Goal: Transaction & Acquisition: Obtain resource

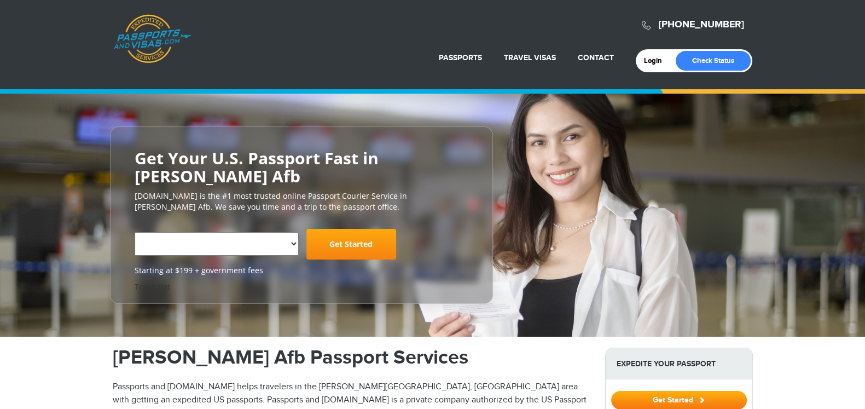
select select "**********"
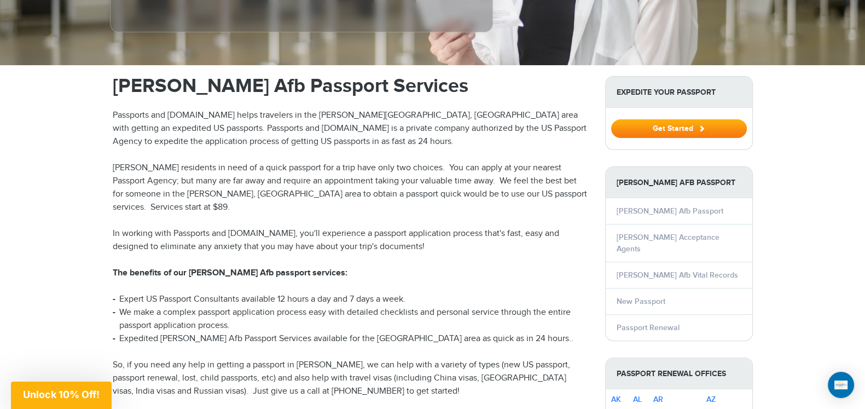
scroll to position [319, 0]
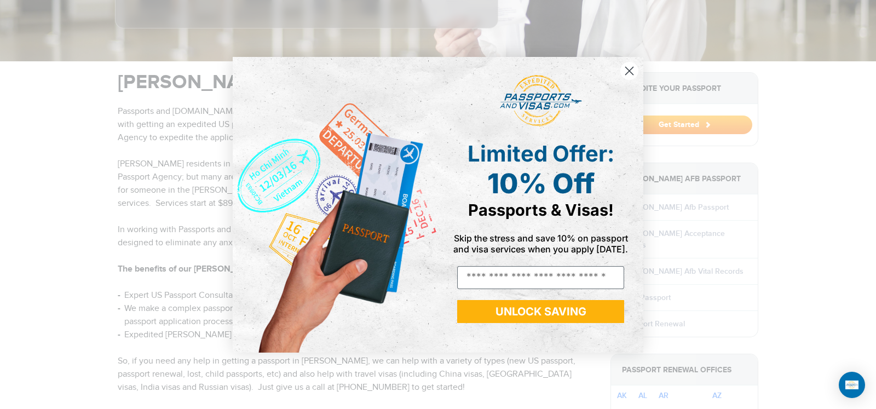
click at [630, 72] on circle "Close dialog" at bounding box center [629, 70] width 18 height 18
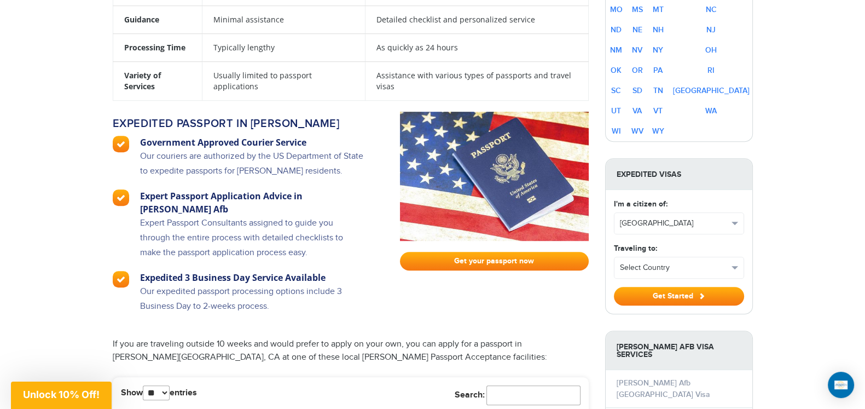
scroll to position [821, 0]
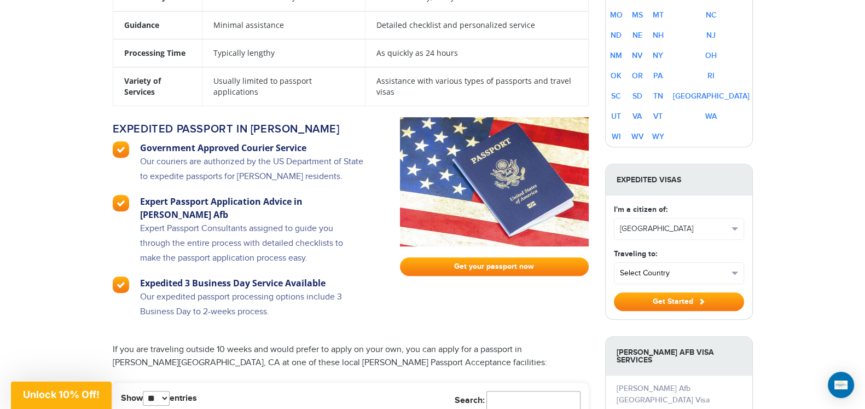
click at [740, 263] on button "Select Country" at bounding box center [679, 273] width 129 height 21
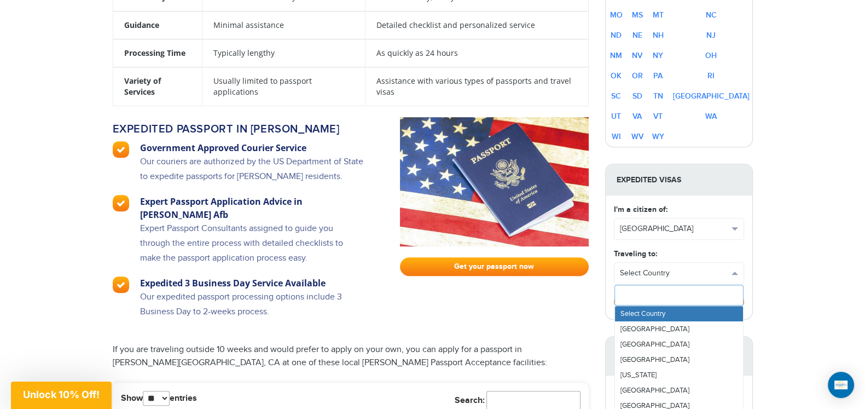
type input "*"
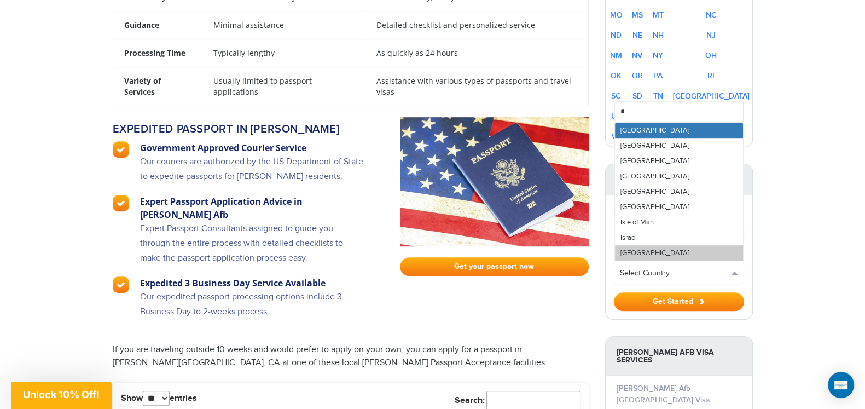
click at [704, 245] on link "[GEOGRAPHIC_DATA]" at bounding box center [679, 252] width 128 height 15
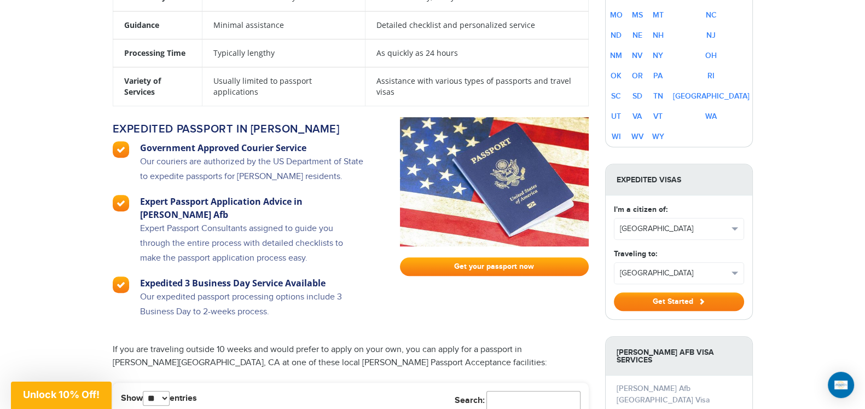
click at [686, 292] on button "Get Started" at bounding box center [679, 301] width 130 height 19
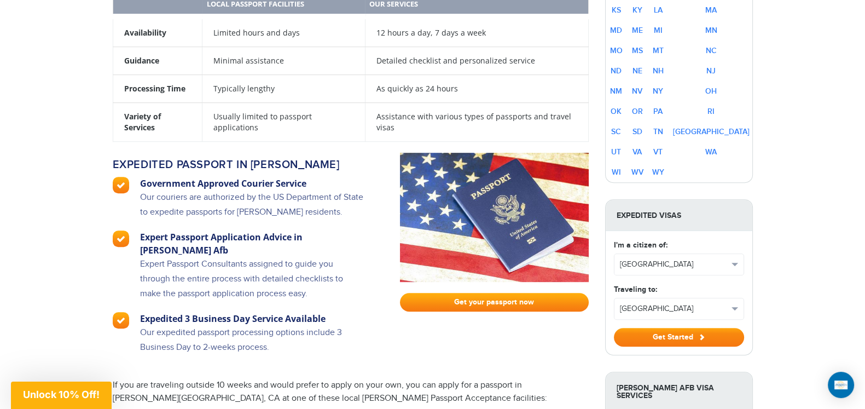
scroll to position [775, 0]
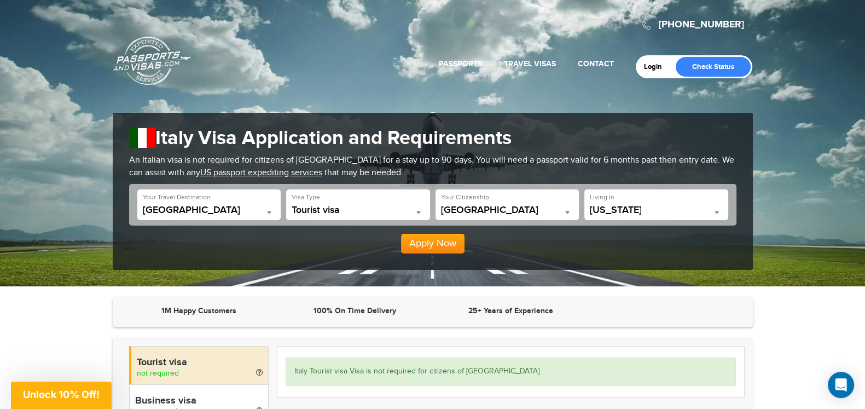
click at [412, 210] on span "Tourist visa" at bounding box center [358, 210] width 133 height 11
